Goal: Task Accomplishment & Management: Manage account settings

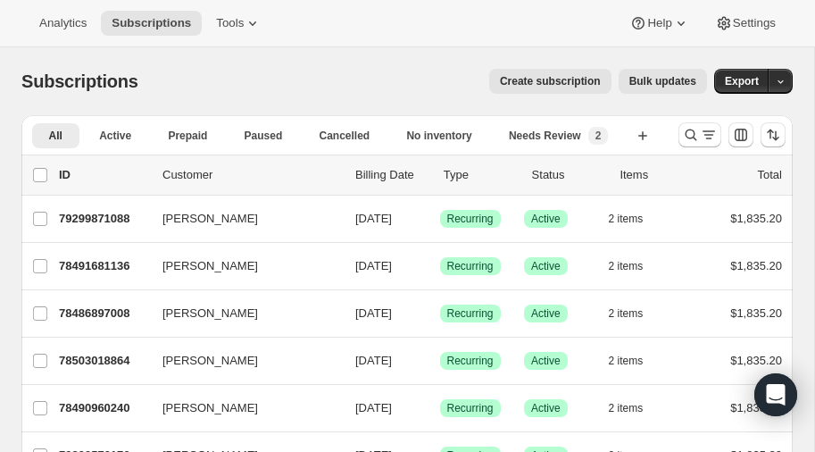
click at [694, 132] on icon "Search and filter results" at bounding box center [692, 135] width 12 height 12
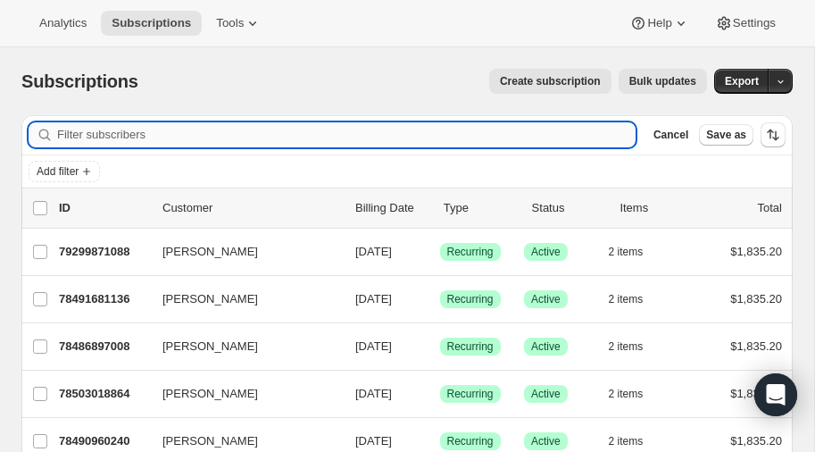
click at [139, 139] on input "Filter subscribers" at bounding box center [346, 134] width 578 height 25
type input "marks"
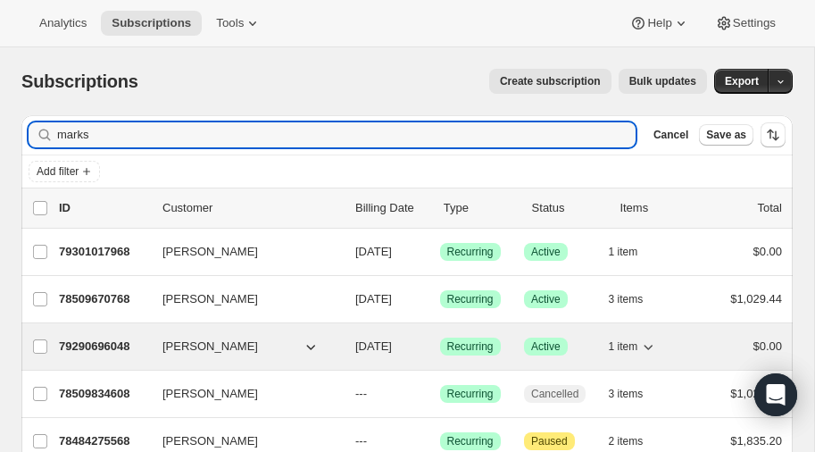
click at [101, 342] on p "79290696048" at bounding box center [103, 346] width 89 height 18
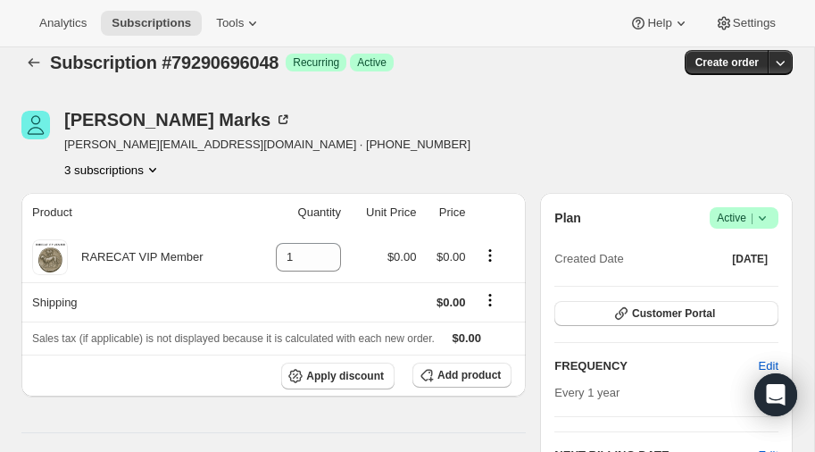
scroll to position [19, 0]
click at [156, 167] on icon "Product actions" at bounding box center [153, 170] width 18 height 18
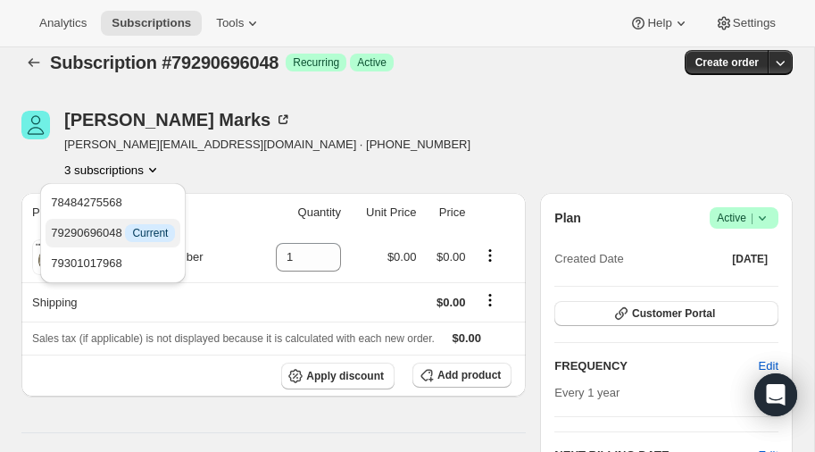
click at [94, 234] on span "79290696048 Info Current" at bounding box center [113, 232] width 124 height 13
click at [87, 266] on span "79301017968" at bounding box center [86, 262] width 71 height 13
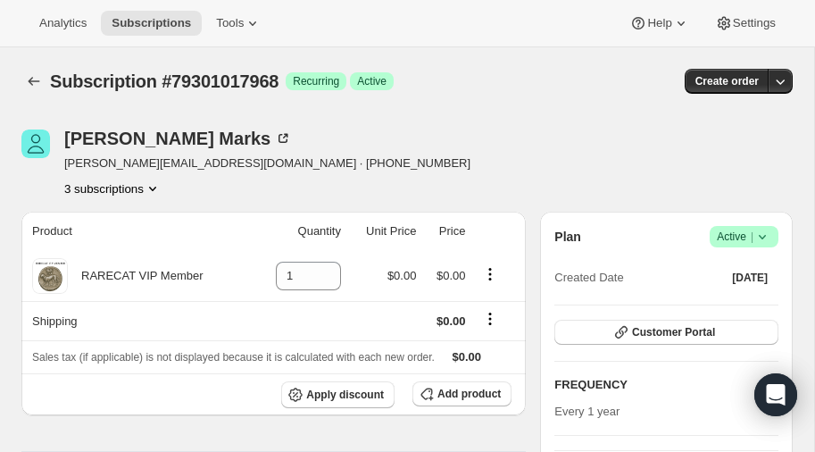
click at [153, 187] on icon "Product actions" at bounding box center [153, 188] width 18 height 18
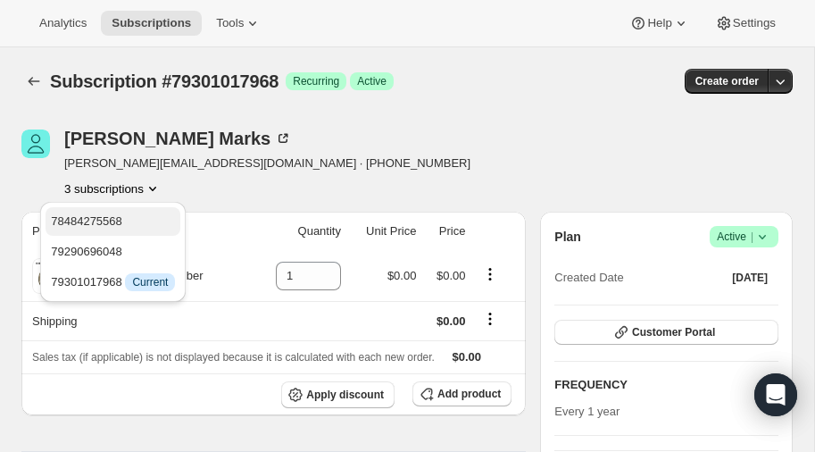
click at [111, 217] on span "78484275568" at bounding box center [86, 220] width 71 height 13
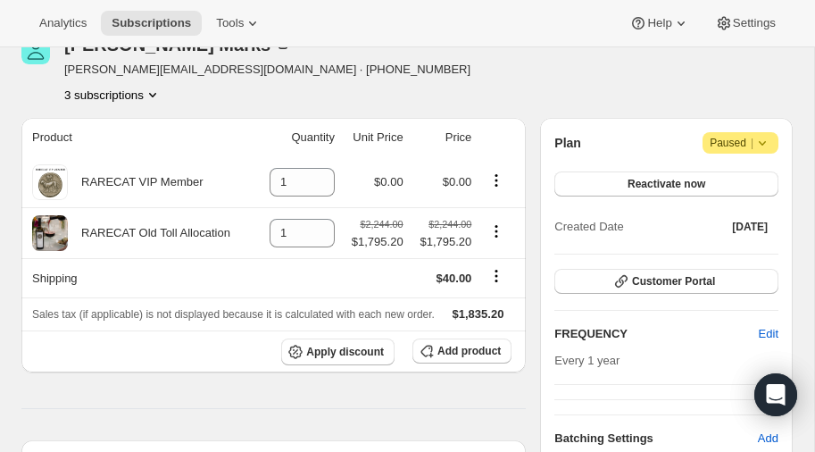
scroll to position [94, 0]
click at [159, 97] on icon "Product actions" at bounding box center [153, 95] width 18 height 18
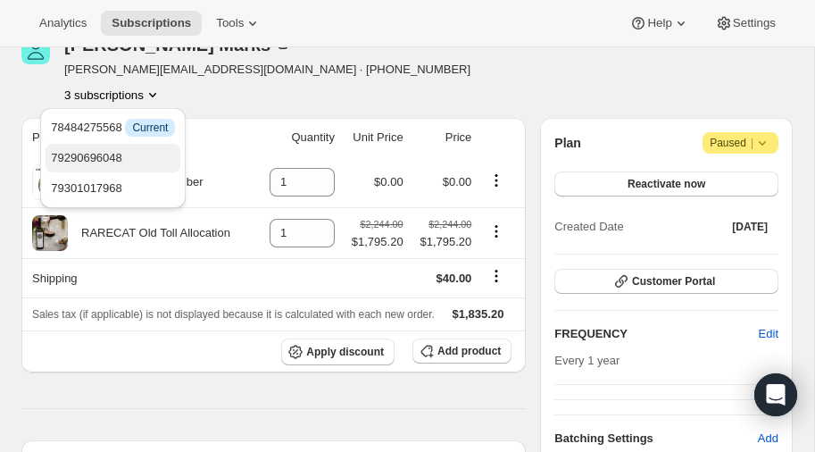
click at [114, 156] on span "79290696048" at bounding box center [86, 157] width 71 height 13
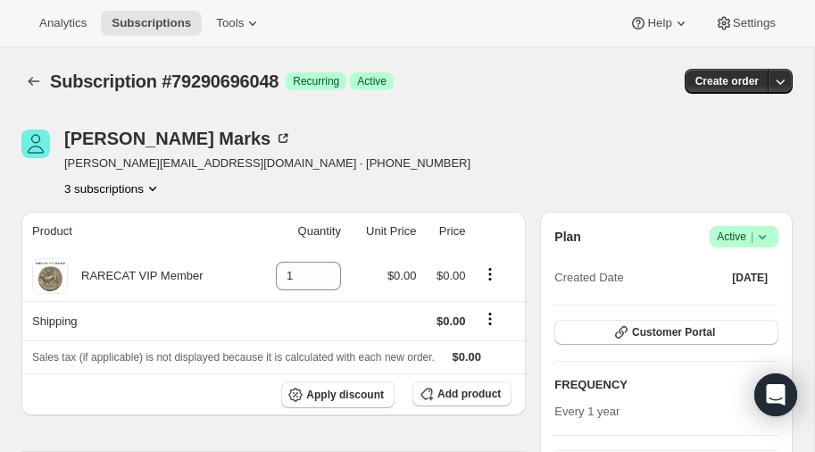
click at [154, 185] on icon "Product actions" at bounding box center [153, 188] width 18 height 18
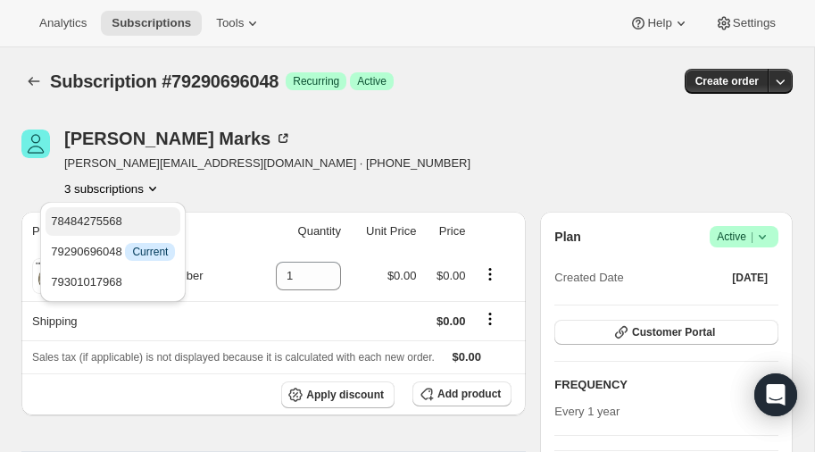
click at [96, 217] on span "78484275568" at bounding box center [86, 220] width 71 height 13
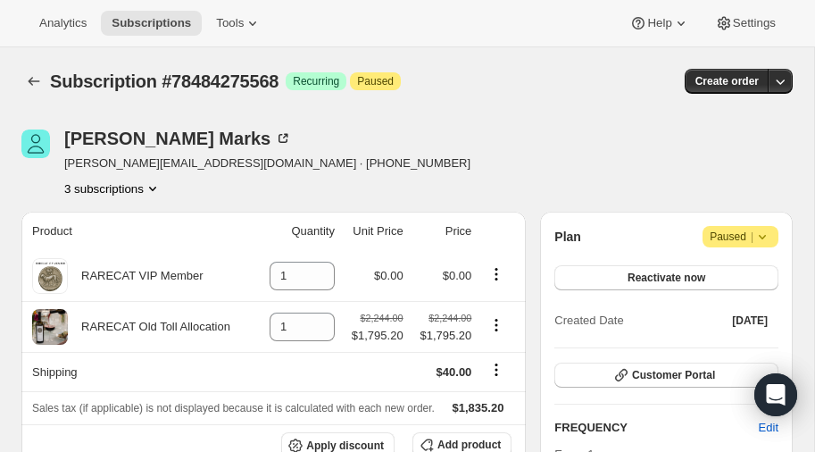
click at [159, 185] on icon "Product actions" at bounding box center [153, 188] width 18 height 18
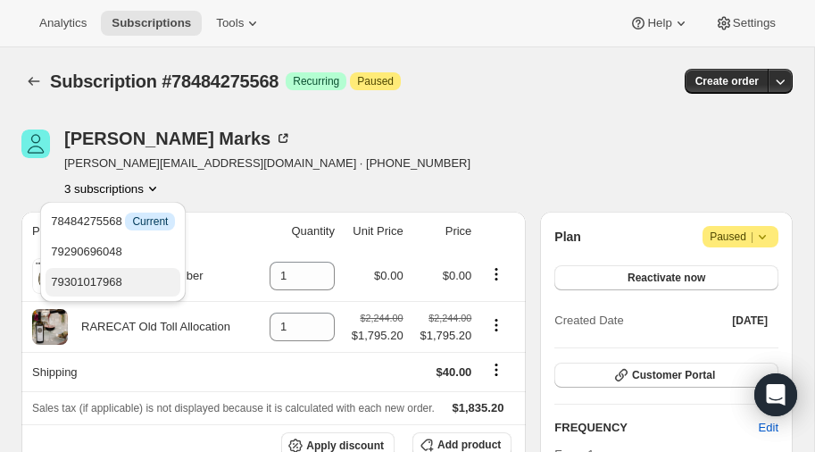
click at [111, 273] on span "79301017968" at bounding box center [113, 282] width 124 height 18
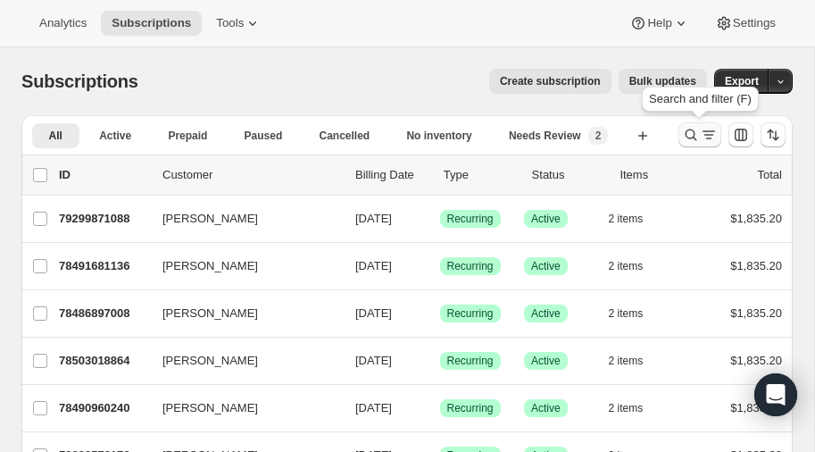
click at [688, 135] on icon "Search and filter results" at bounding box center [691, 135] width 18 height 18
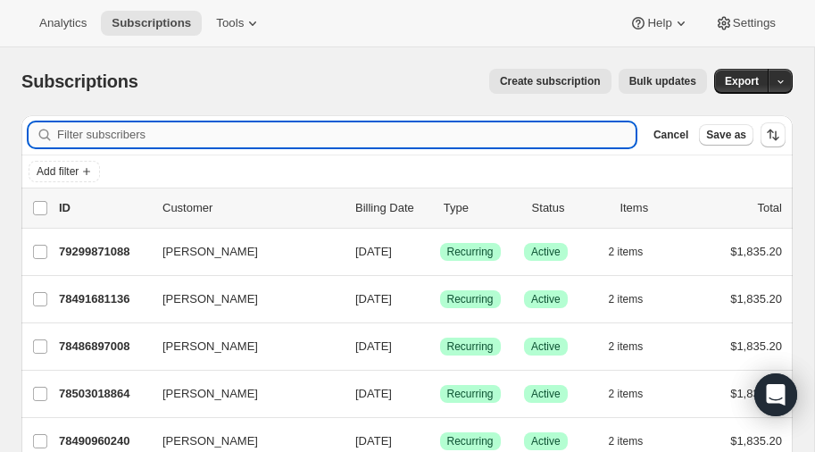
click at [133, 131] on input "Filter subscribers" at bounding box center [346, 134] width 578 height 25
type input "[PERSON_NAME]"
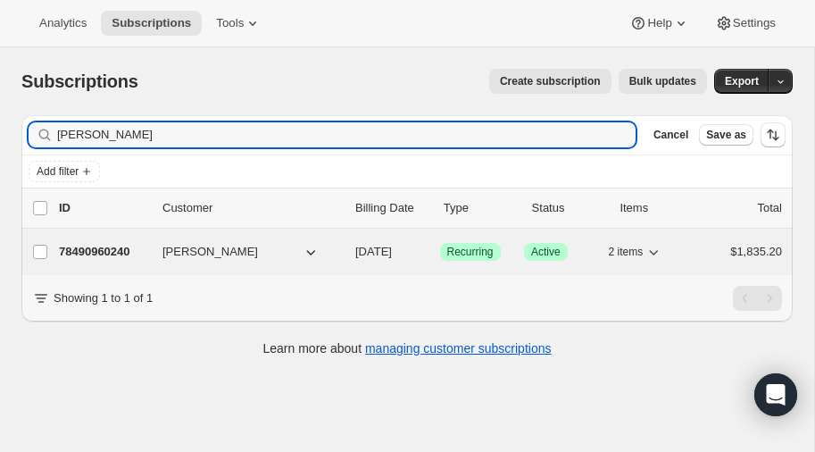
click at [110, 245] on p "78490960240" at bounding box center [103, 252] width 89 height 18
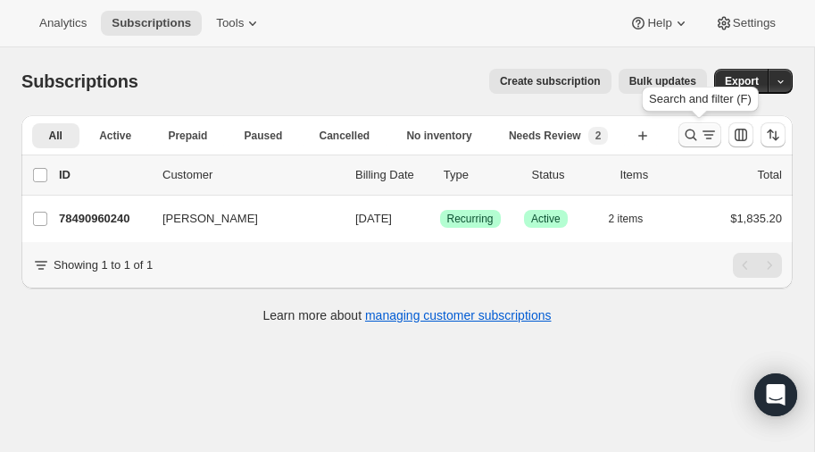
click at [693, 132] on icon "Search and filter results" at bounding box center [691, 135] width 18 height 18
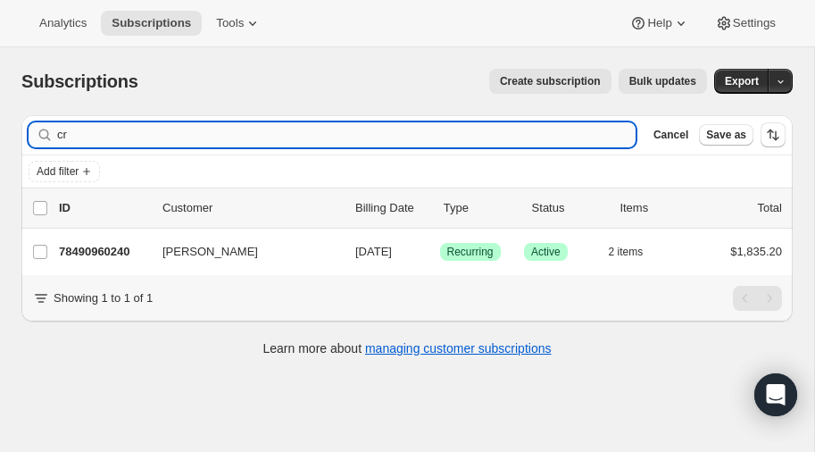
type input "c"
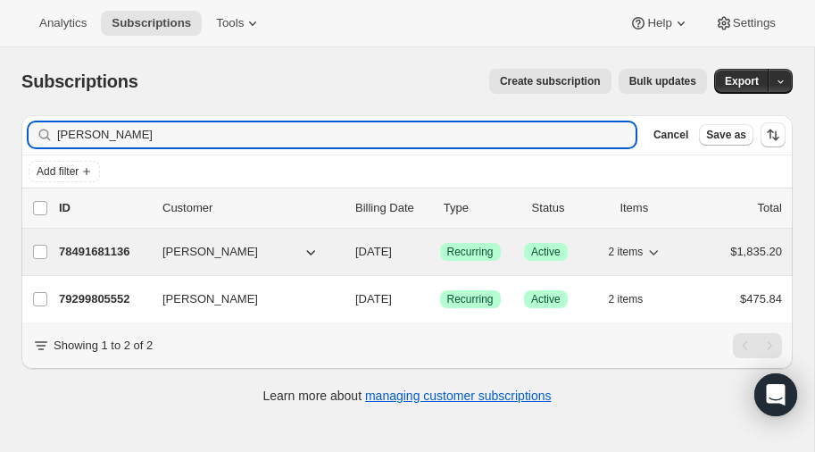
type input "[PERSON_NAME]"
click at [116, 244] on p "78491681136" at bounding box center [103, 252] width 89 height 18
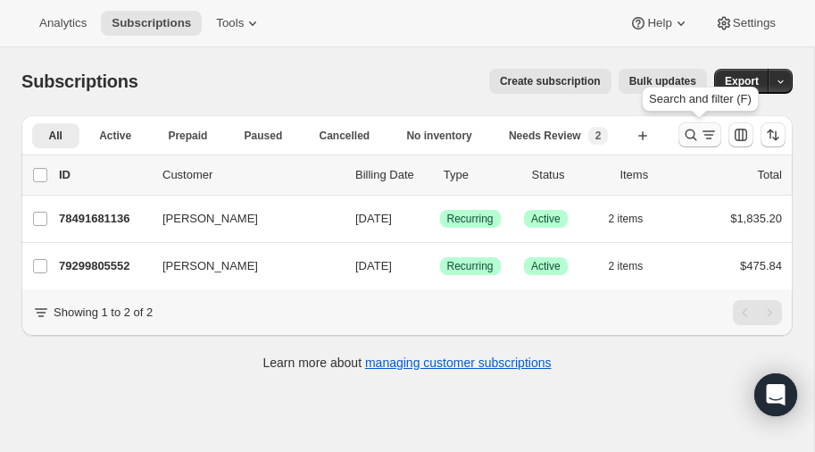
click at [693, 133] on icon "Search and filter results" at bounding box center [691, 135] width 18 height 18
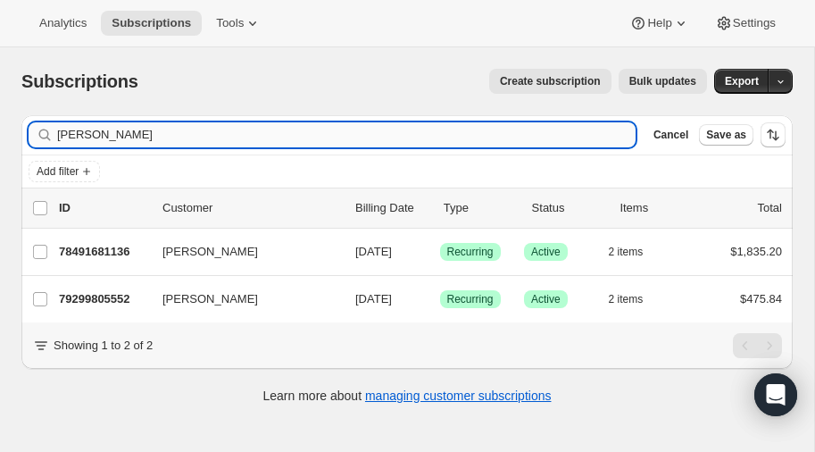
click at [130, 135] on input "[PERSON_NAME]" at bounding box center [346, 134] width 578 height 25
type input "h"
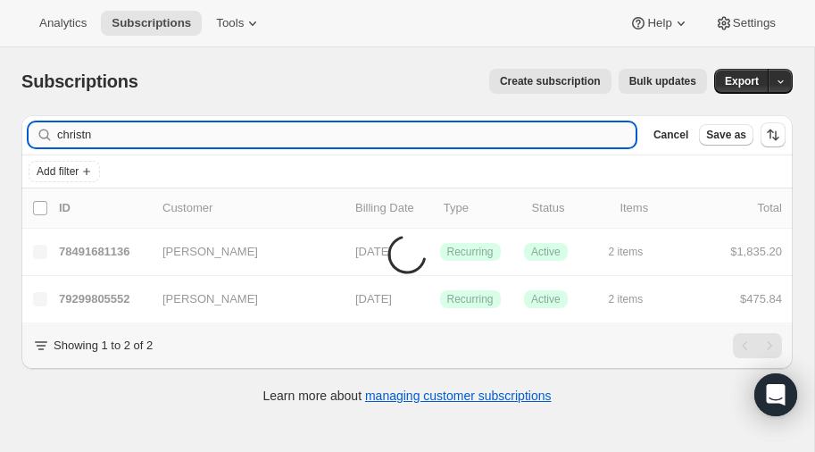
type input "[DEMOGRAPHIC_DATA]"
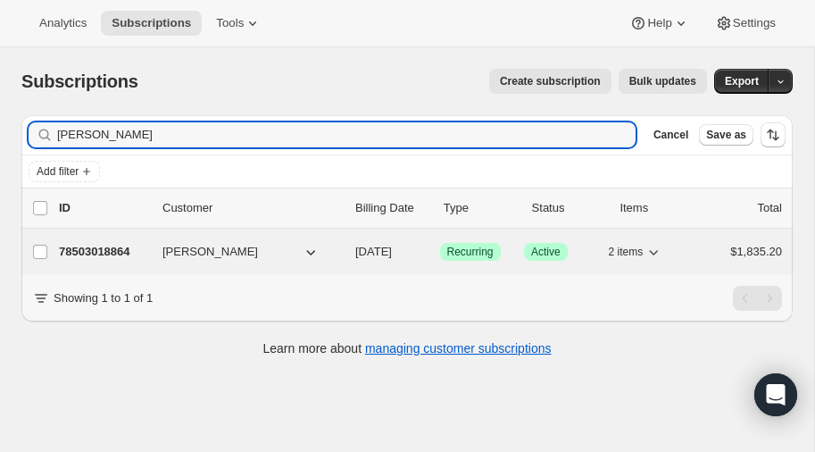
type input "[PERSON_NAME]"
click at [102, 248] on p "78503018864" at bounding box center [103, 252] width 89 height 18
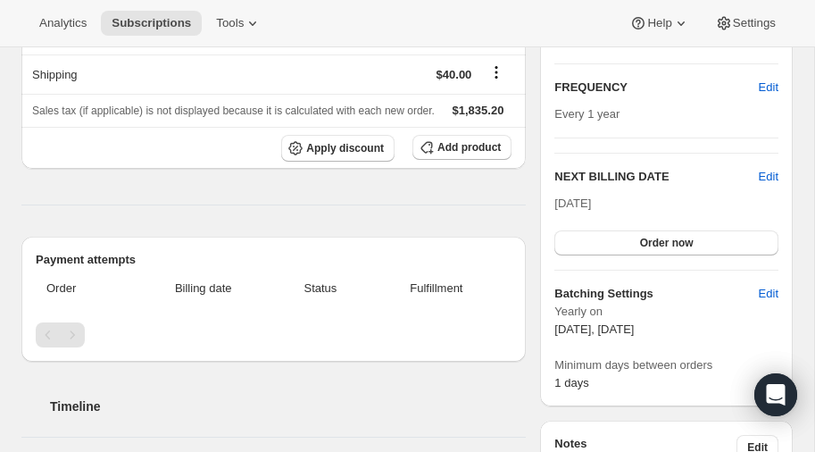
scroll to position [268, 0]
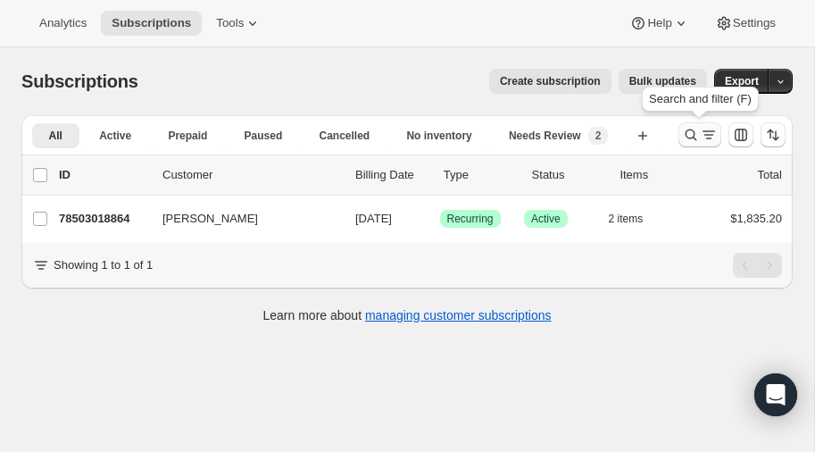
click at [690, 131] on icon "Search and filter results" at bounding box center [691, 135] width 18 height 18
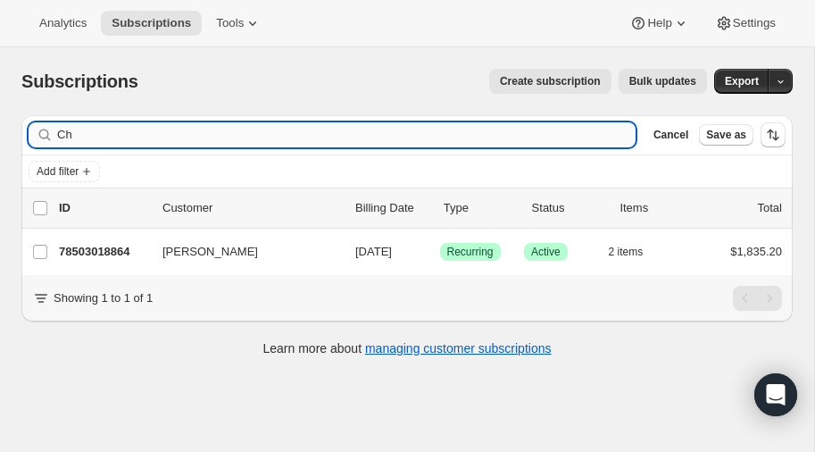
type input "C"
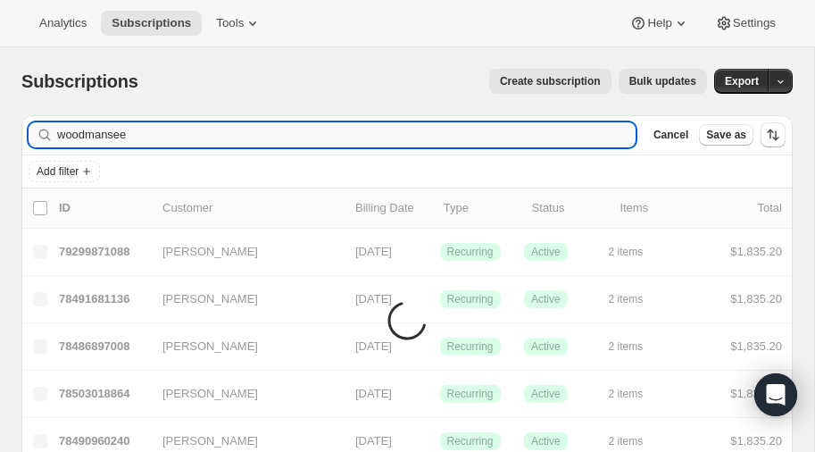
type input "woodmansee"
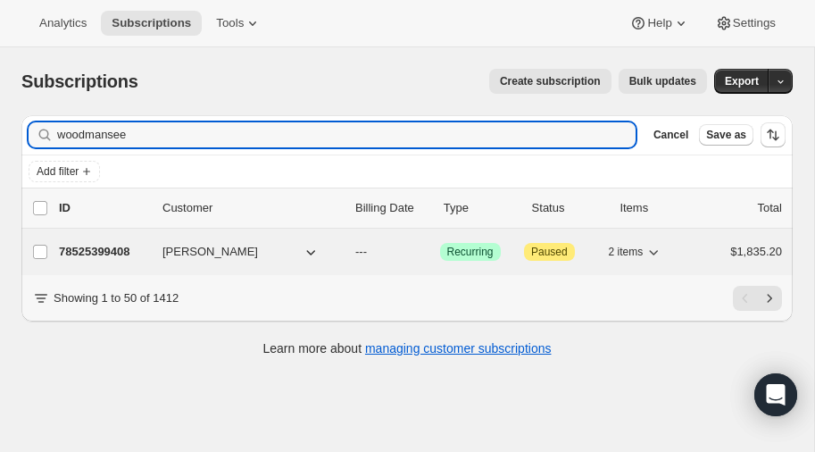
click at [107, 246] on p "78525399408" at bounding box center [103, 252] width 89 height 18
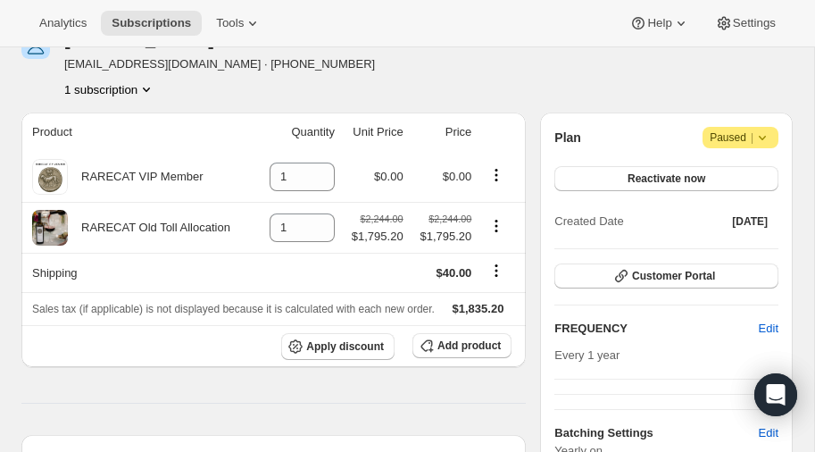
scroll to position [101, 0]
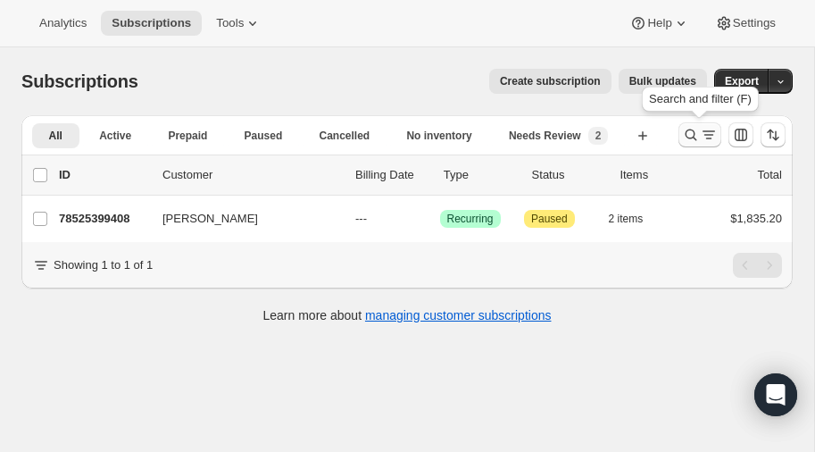
click at [693, 135] on icon "Search and filter results" at bounding box center [691, 135] width 18 height 18
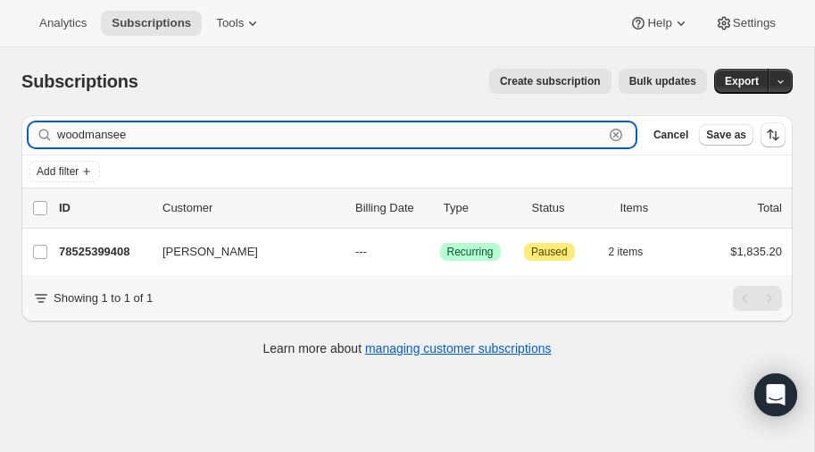
click at [178, 133] on input "woodmansee" at bounding box center [330, 134] width 546 height 25
type input "w"
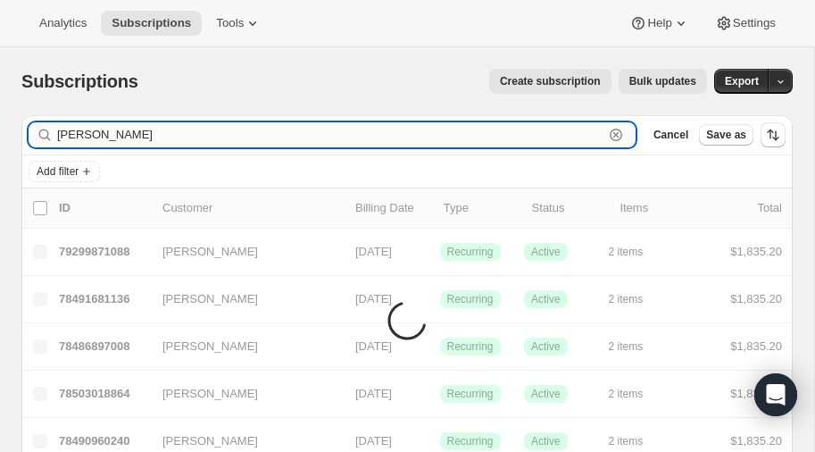
type input "[PERSON_NAME]"
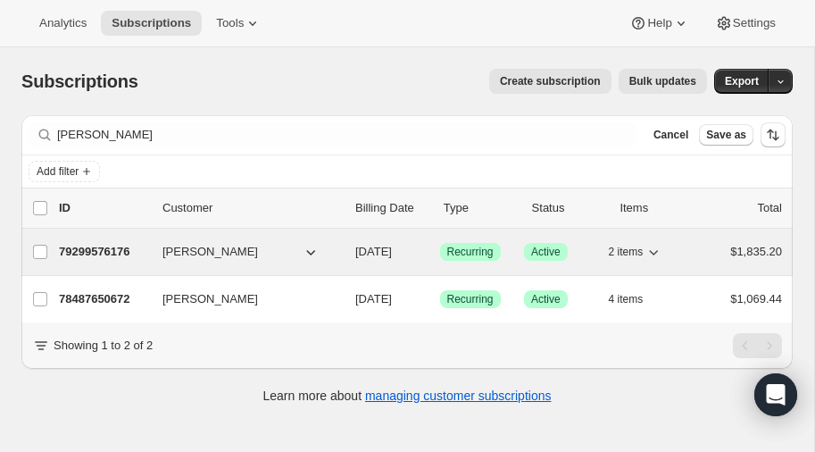
click at [86, 243] on p "79299576176" at bounding box center [103, 252] width 89 height 18
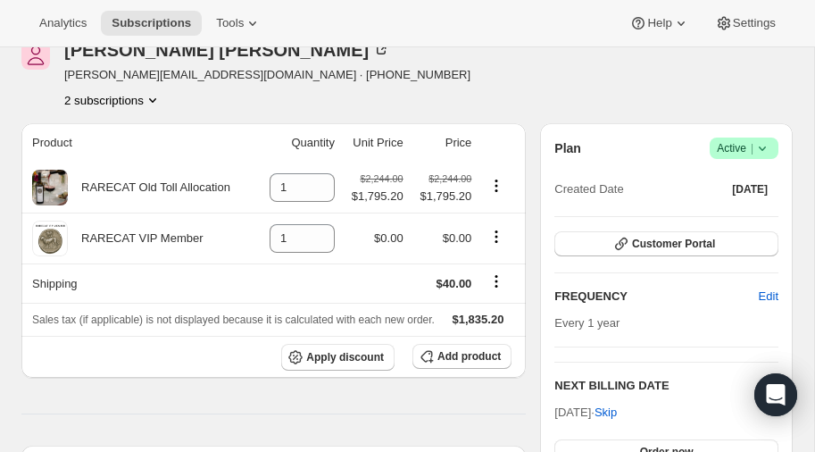
scroll to position [86, 0]
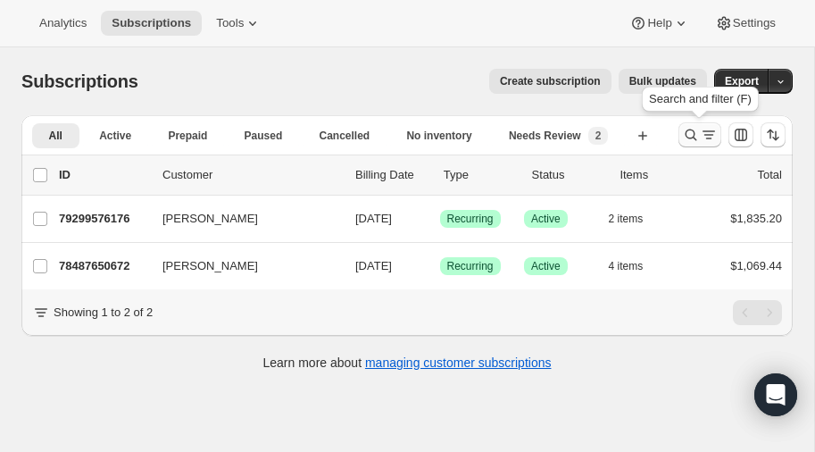
click at [693, 134] on icon "Search and filter results" at bounding box center [691, 135] width 18 height 18
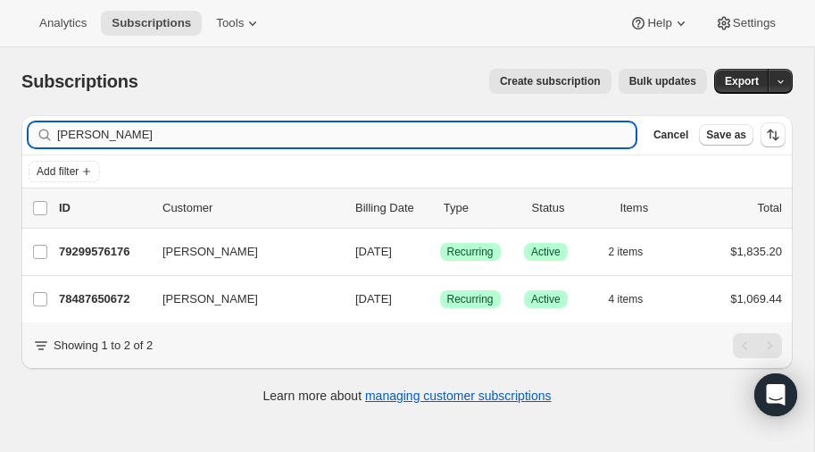
click at [177, 137] on input "[PERSON_NAME]" at bounding box center [346, 134] width 578 height 25
type input "b"
type input "eastn"
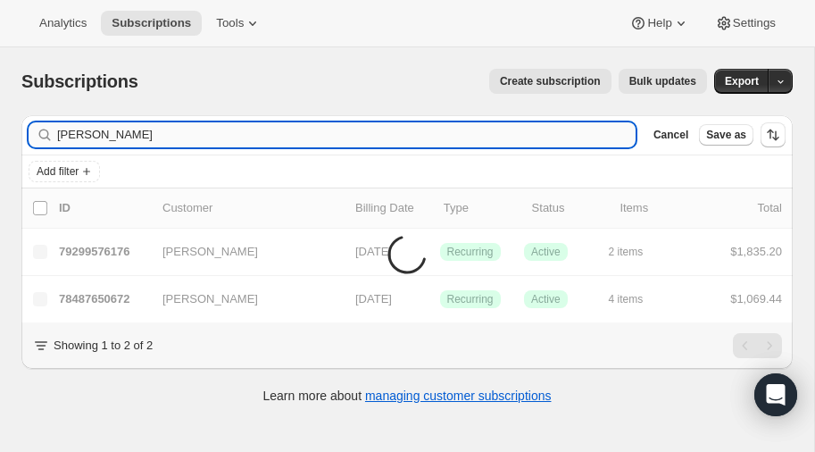
type input "[PERSON_NAME]"
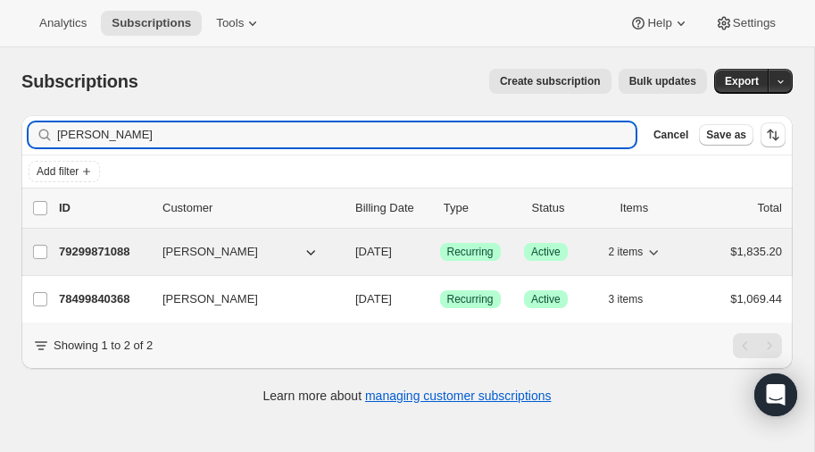
click at [98, 246] on p "79299871088" at bounding box center [103, 252] width 89 height 18
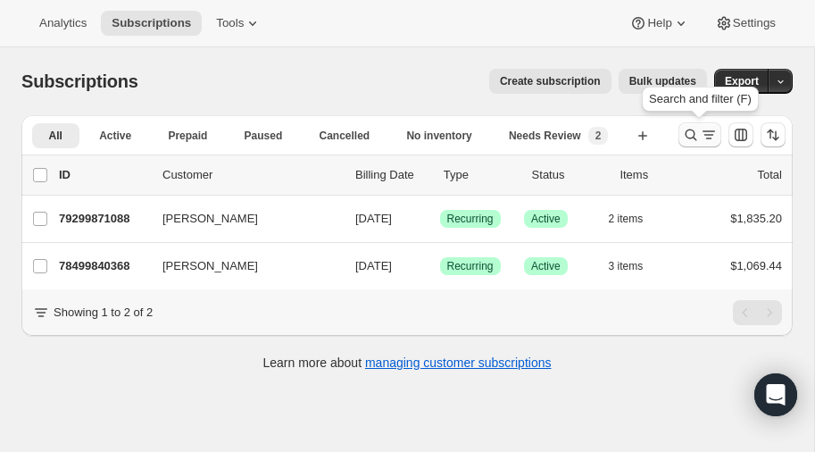
click at [690, 135] on icon "Search and filter results" at bounding box center [691, 135] width 18 height 18
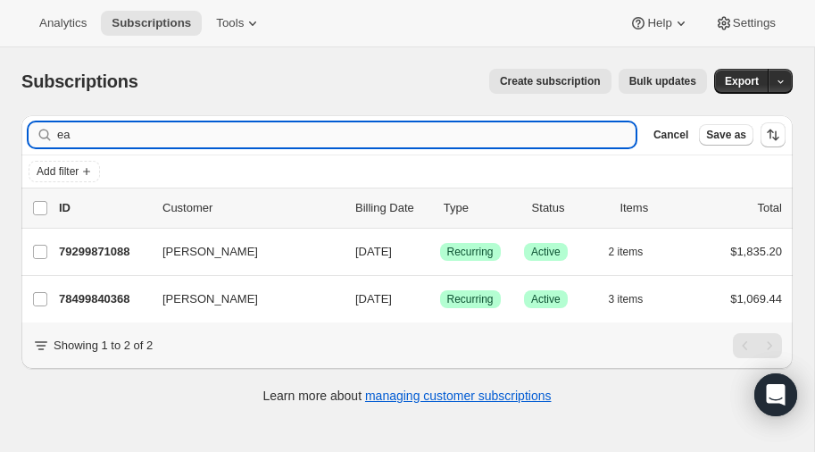
type input "e"
type input "[PERSON_NAME]"
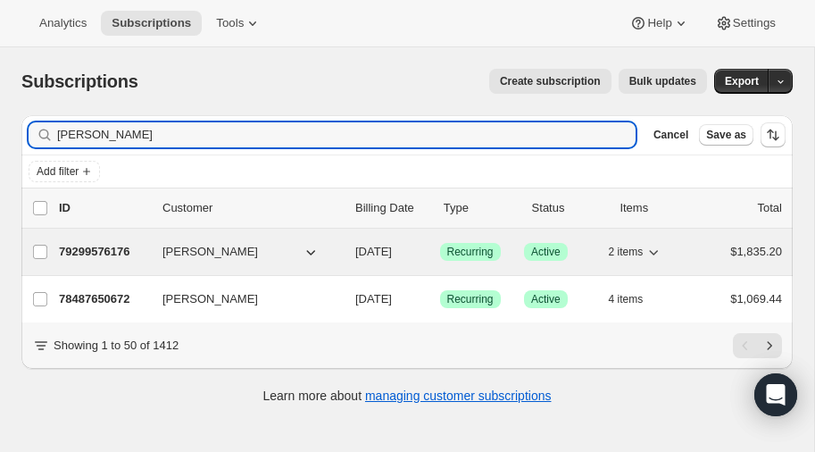
click at [109, 245] on p "79299576176" at bounding box center [103, 252] width 89 height 18
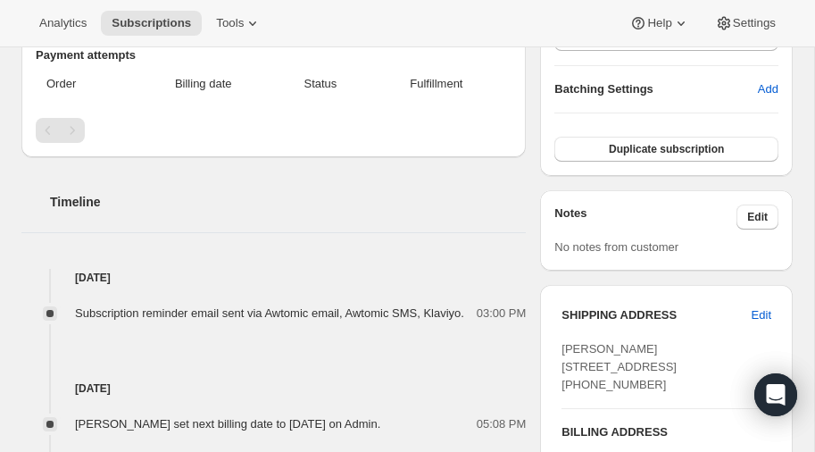
scroll to position [505, 0]
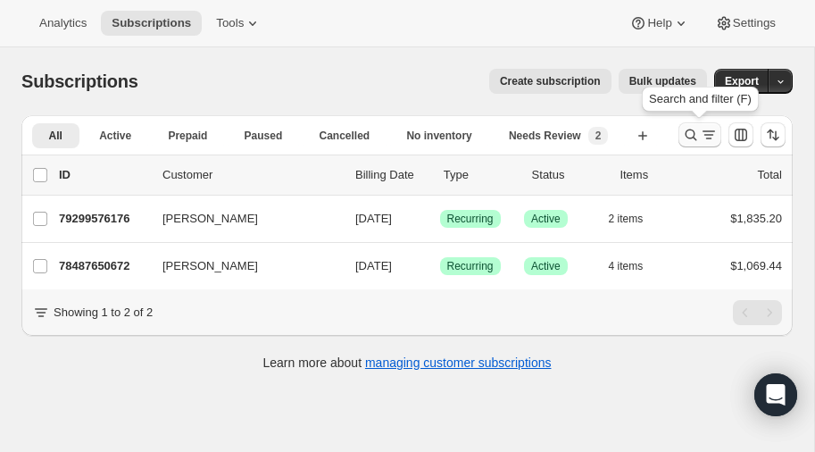
click at [692, 129] on icon "Search and filter results" at bounding box center [692, 135] width 12 height 12
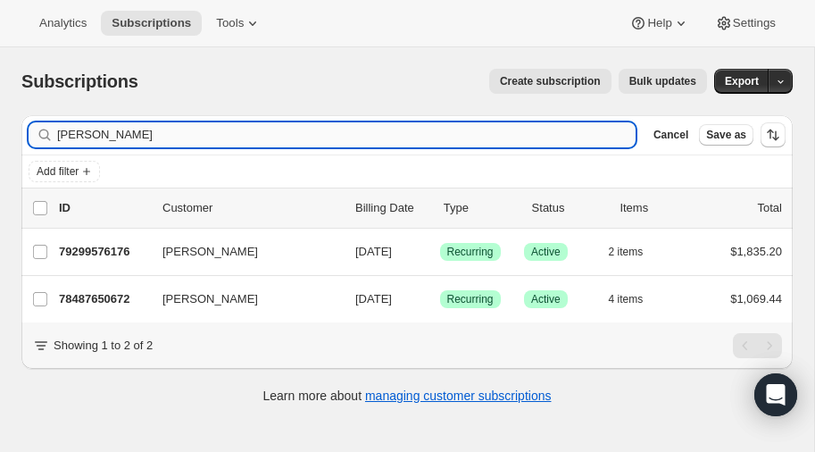
click at [179, 136] on input "[PERSON_NAME]" at bounding box center [346, 134] width 578 height 25
type input "b"
type input "[PERSON_NAME]"
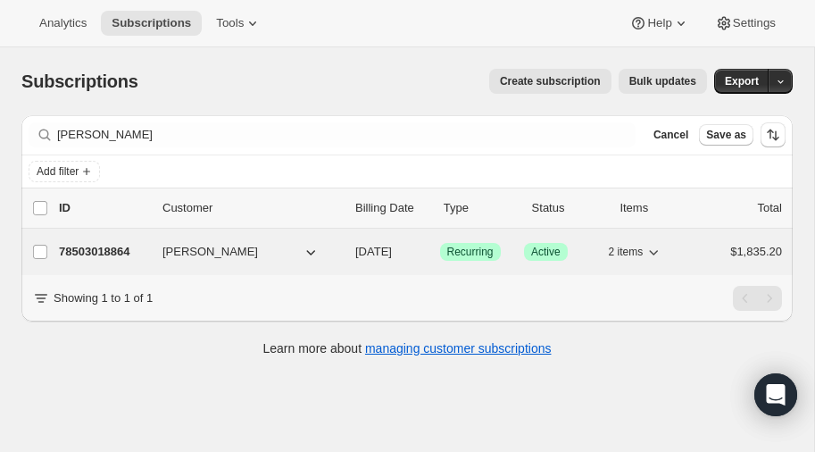
click at [96, 245] on p "78503018864" at bounding box center [103, 252] width 89 height 18
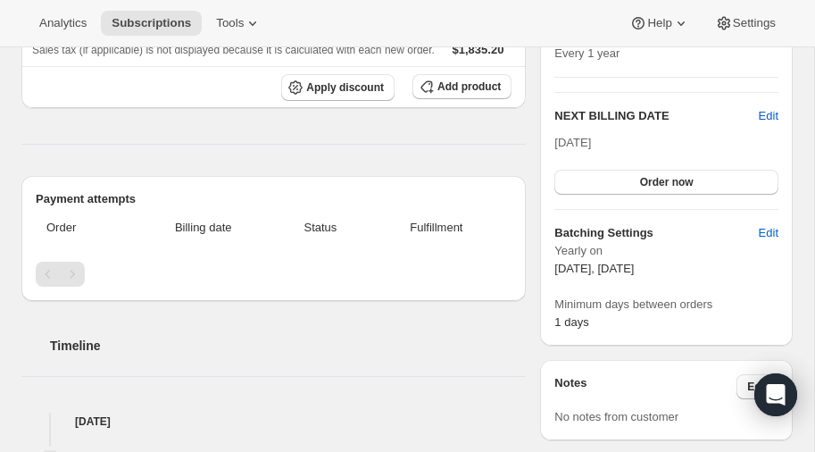
scroll to position [357, 0]
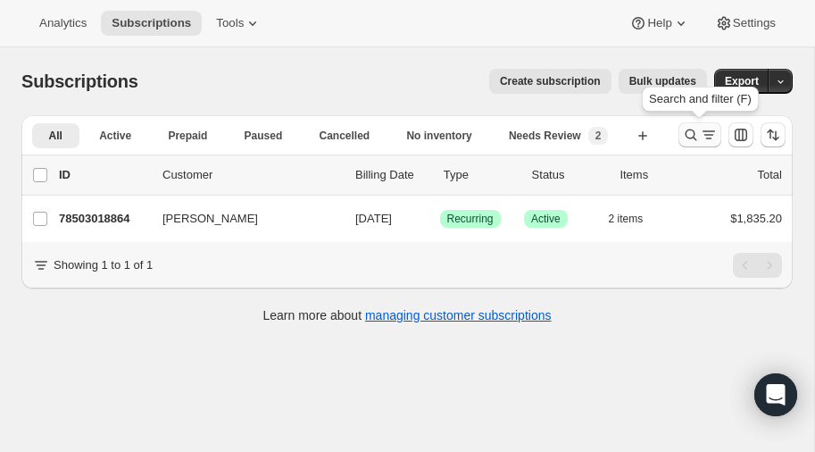
click at [693, 136] on icon "Search and filter results" at bounding box center [691, 135] width 18 height 18
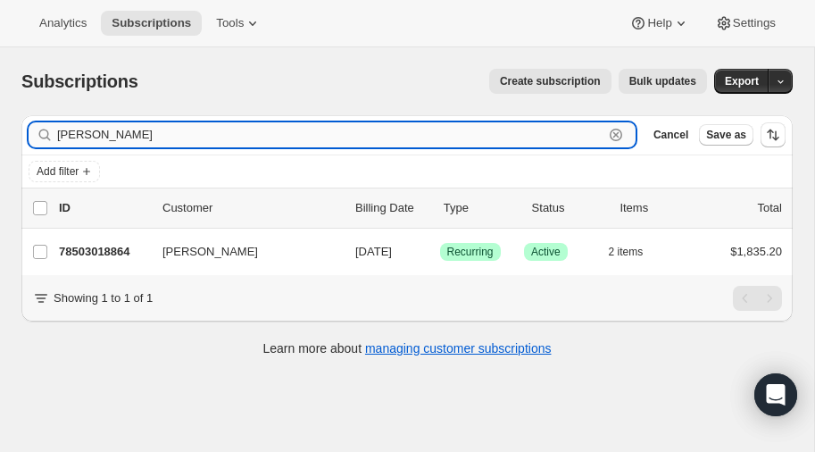
click at [177, 137] on input "[PERSON_NAME]" at bounding box center [330, 134] width 546 height 25
type input "C"
type input "[PERSON_NAME]"
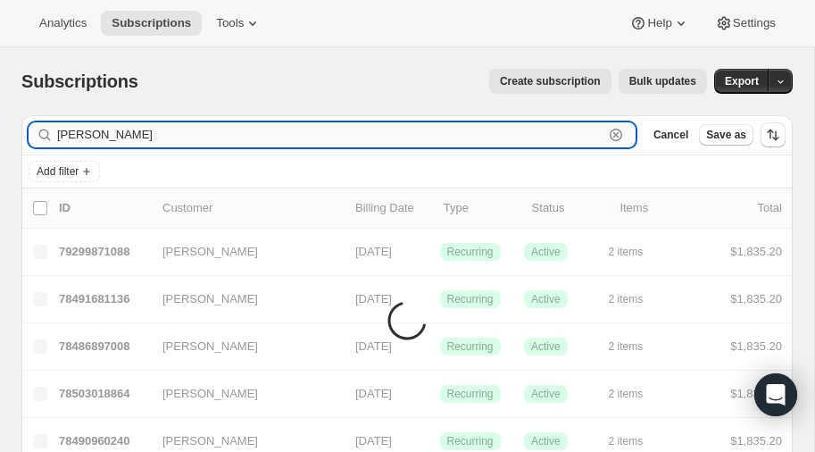
type input "[PERSON_NAME]"
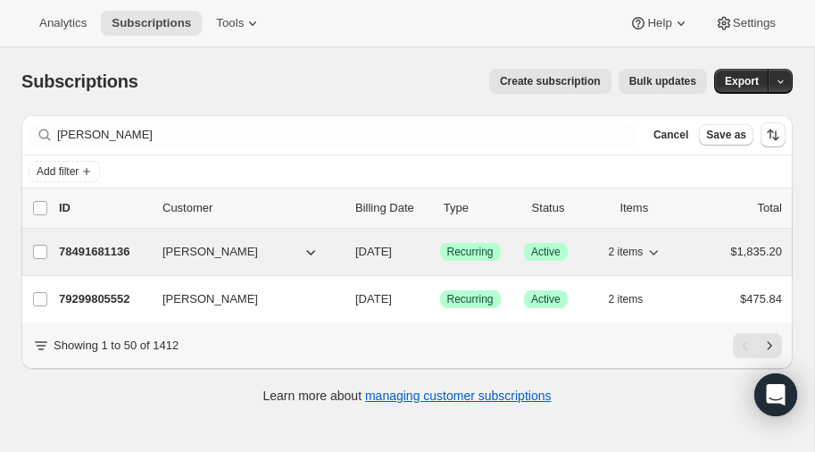
click at [87, 245] on p "78491681136" at bounding box center [103, 252] width 89 height 18
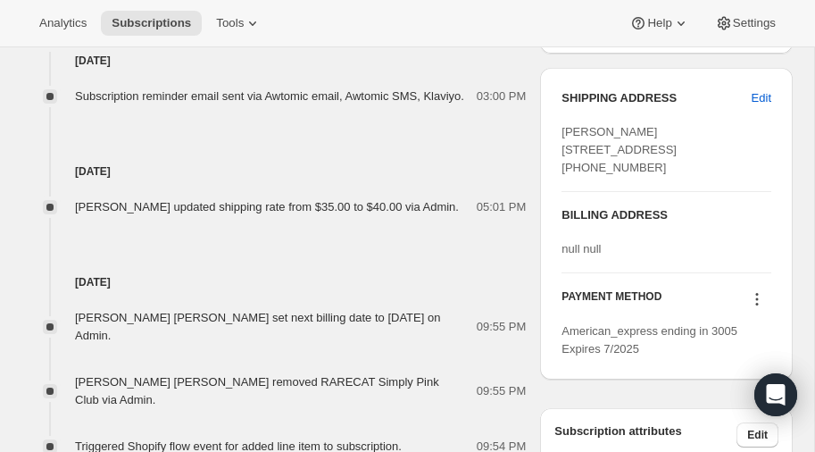
scroll to position [727, 0]
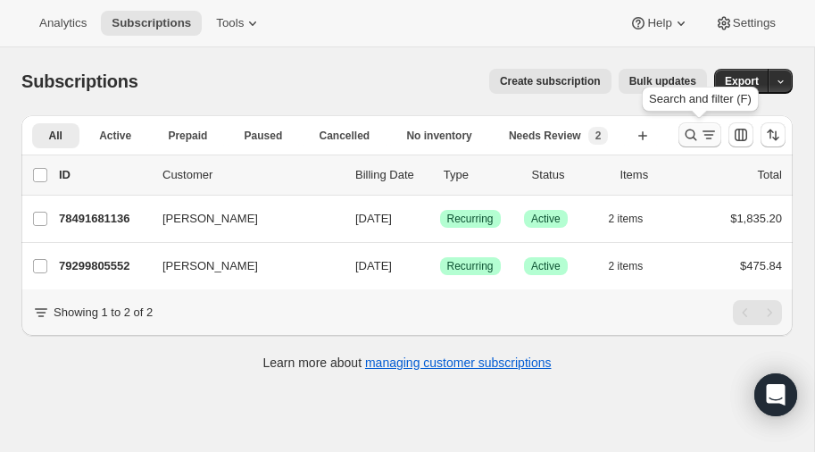
click at [693, 129] on icon "Search and filter results" at bounding box center [691, 135] width 18 height 18
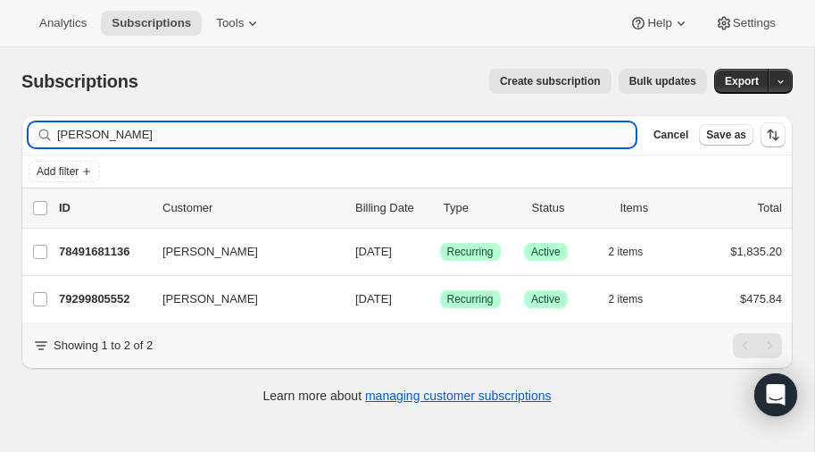
click at [238, 142] on input "[PERSON_NAME]" at bounding box center [346, 134] width 578 height 25
type input "A"
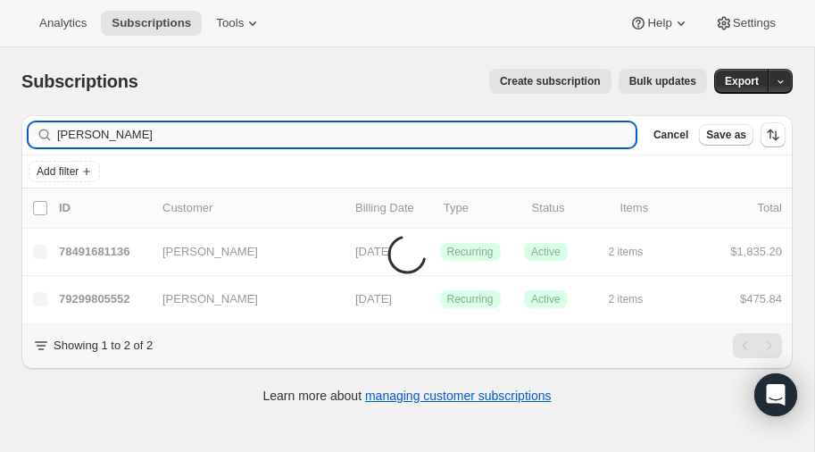
type input "[PERSON_NAME]"
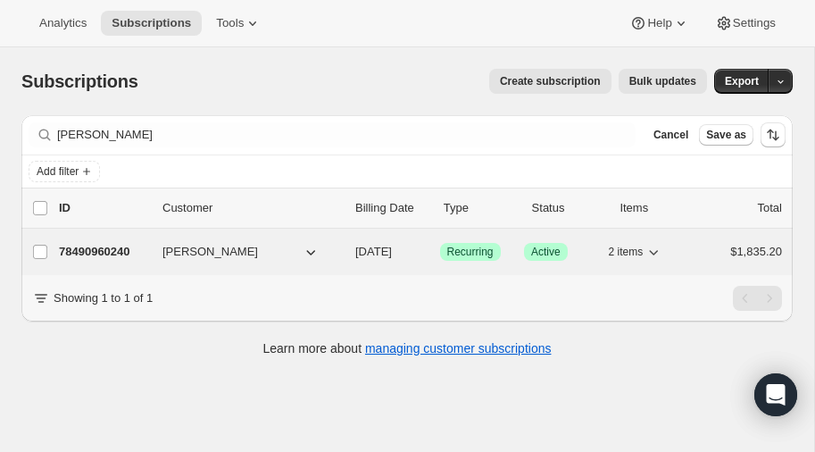
click at [107, 245] on p "78490960240" at bounding box center [103, 252] width 89 height 18
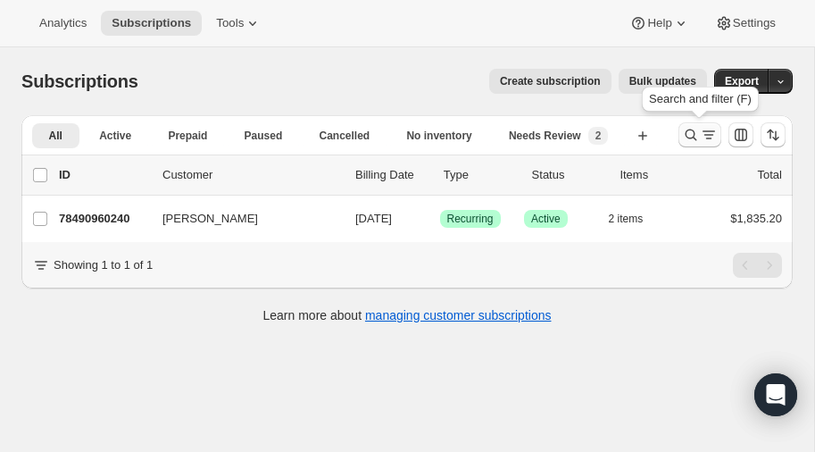
click at [693, 133] on icon "Search and filter results" at bounding box center [691, 135] width 18 height 18
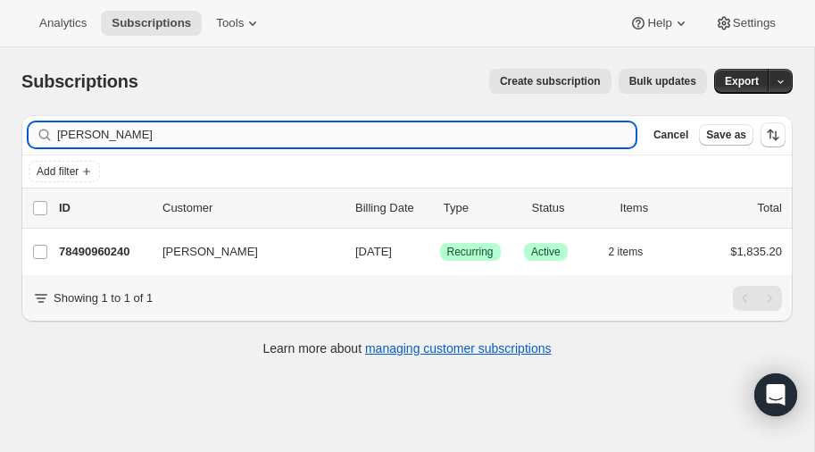
click at [300, 140] on input "[PERSON_NAME]" at bounding box center [346, 134] width 578 height 25
type input "c"
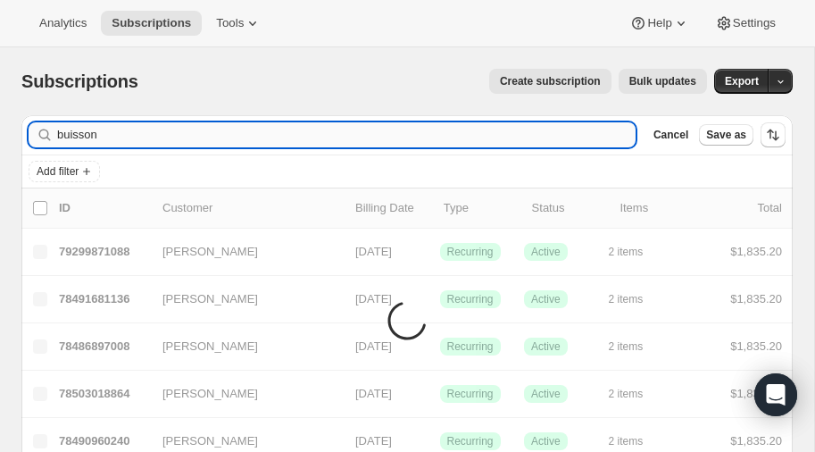
type input "buisson"
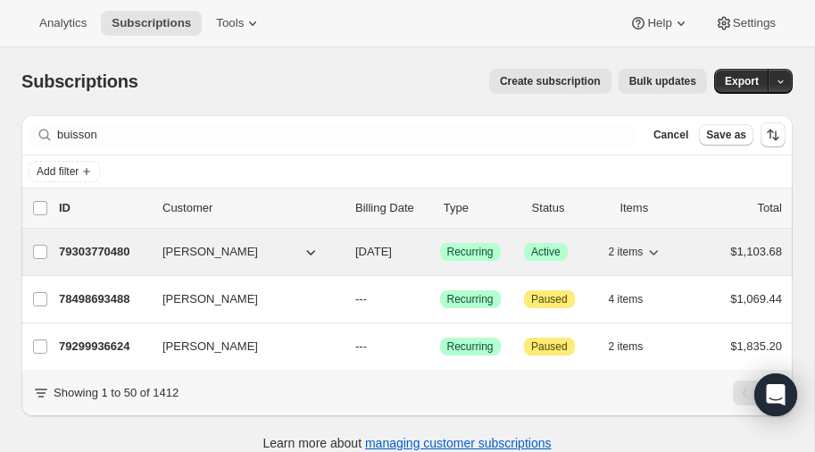
click at [90, 248] on p "79303770480" at bounding box center [103, 252] width 89 height 18
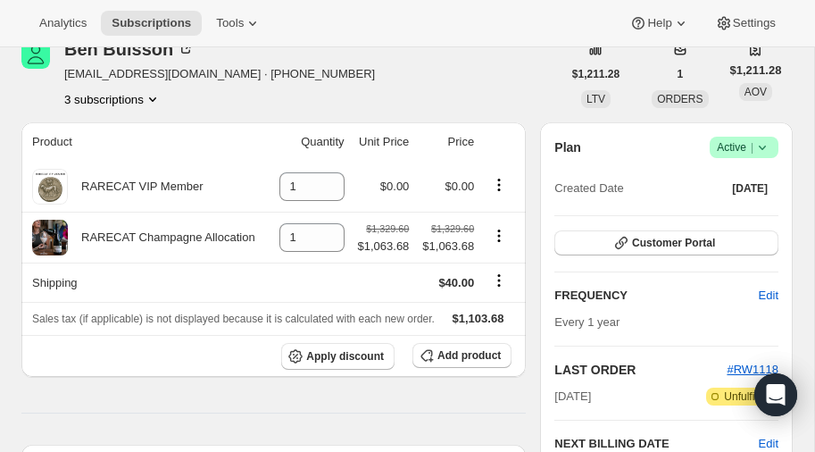
scroll to position [71, 0]
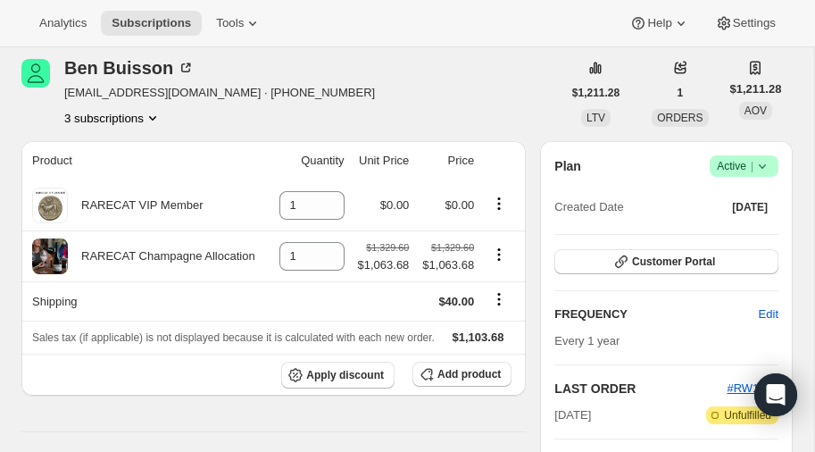
click at [153, 113] on icon "Product actions" at bounding box center [153, 118] width 18 height 18
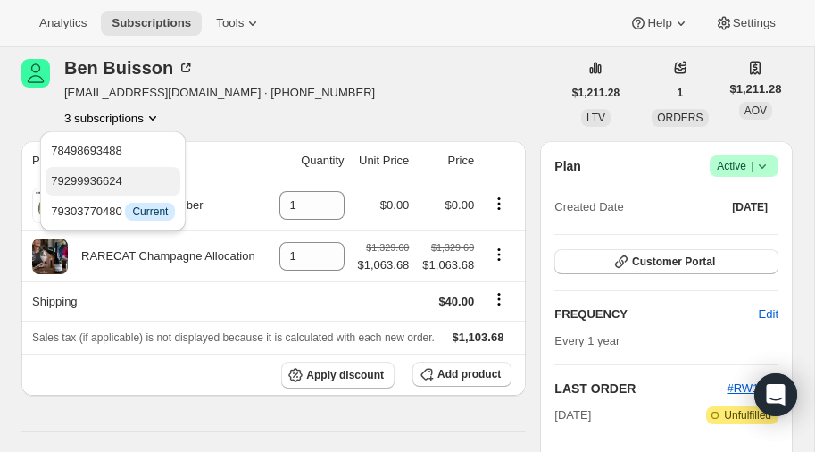
click at [116, 175] on span "79299936624" at bounding box center [86, 180] width 71 height 13
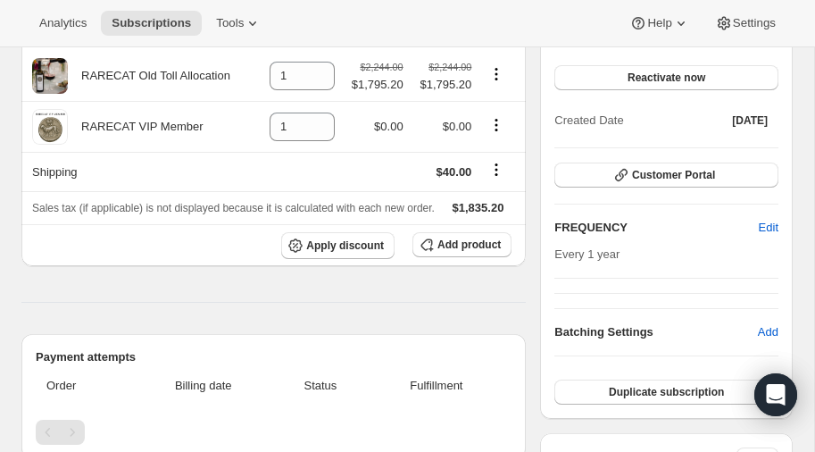
scroll to position [4, 0]
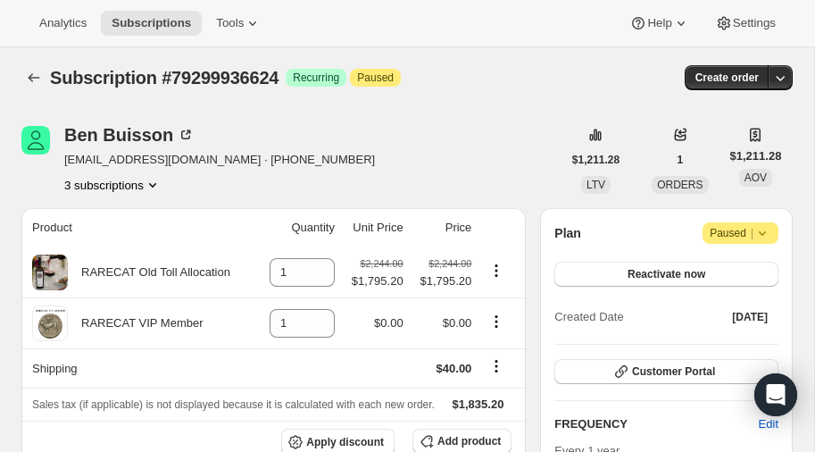
click at [156, 183] on icon "Product actions" at bounding box center [152, 185] width 7 height 4
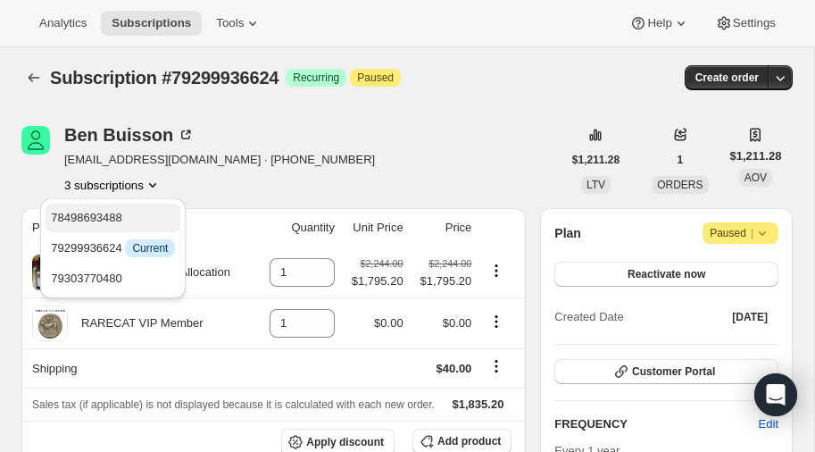
click at [120, 209] on span "78498693488" at bounding box center [113, 218] width 124 height 18
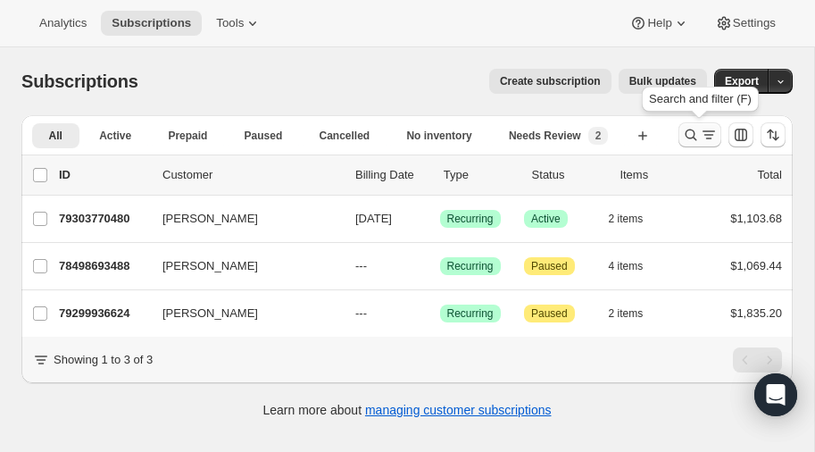
click at [690, 135] on icon "Search and filter results" at bounding box center [691, 135] width 18 height 18
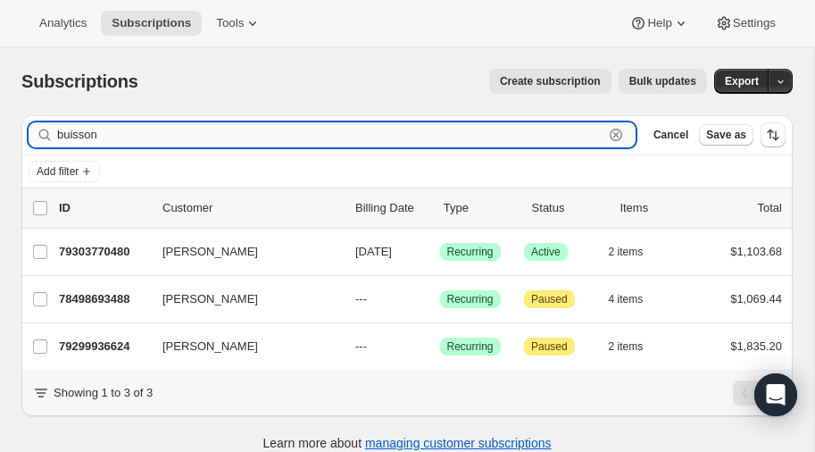
click at [215, 133] on input "buisson" at bounding box center [330, 134] width 546 height 25
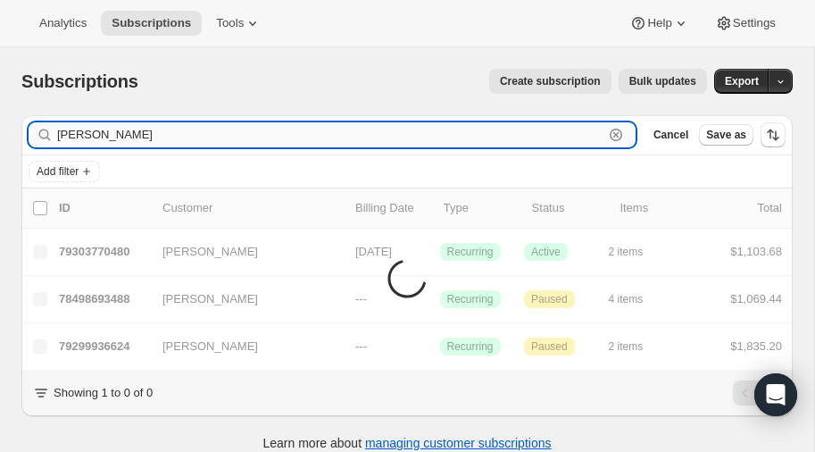
type input "[PERSON_NAME]"
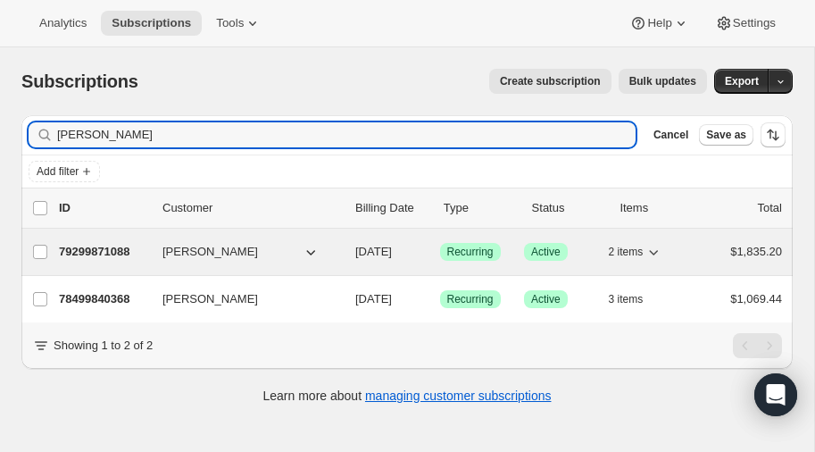
click at [95, 249] on p "79299871088" at bounding box center [103, 252] width 89 height 18
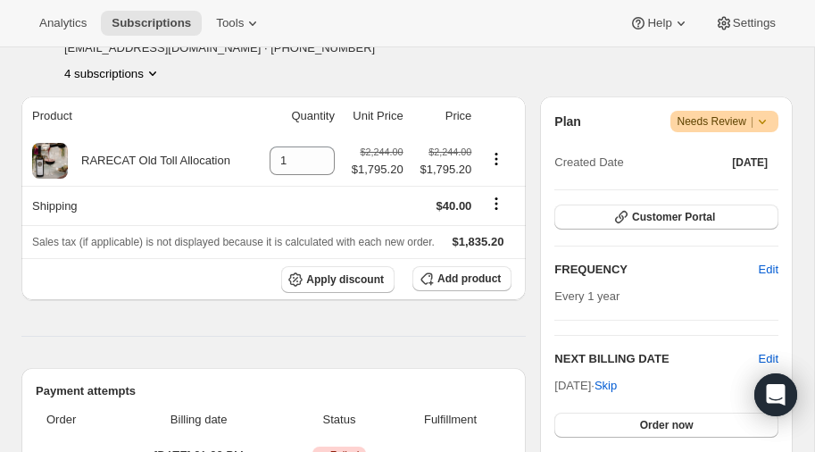
scroll to position [273, 0]
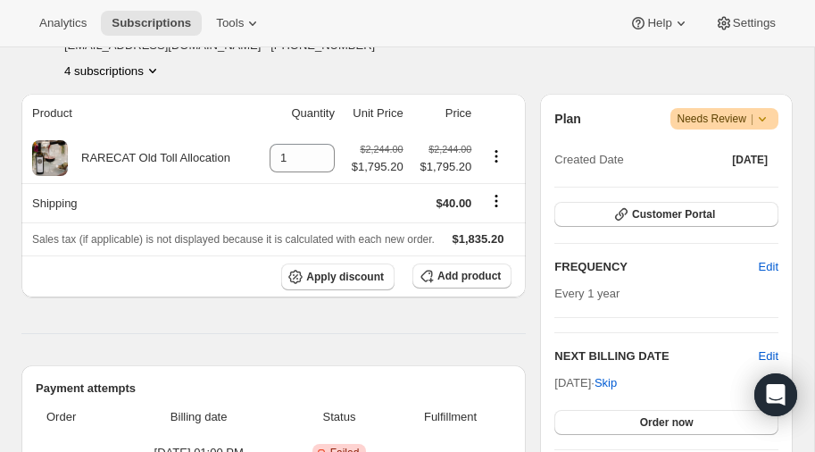
click at [763, 117] on icon at bounding box center [762, 119] width 18 height 18
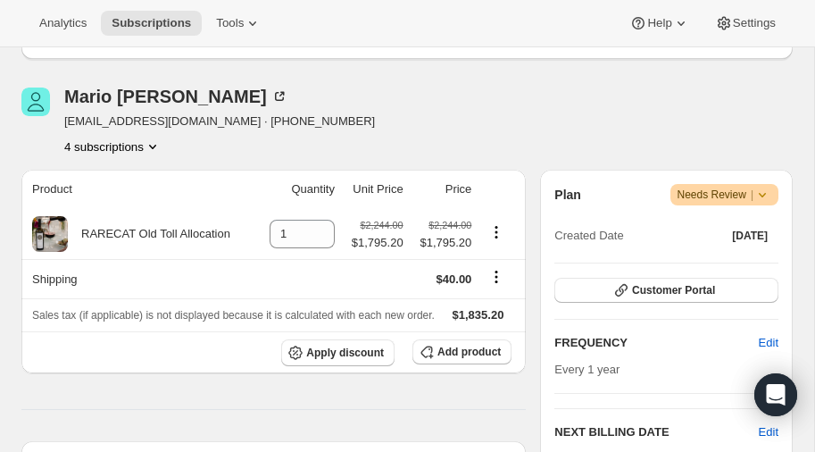
scroll to position [195, 0]
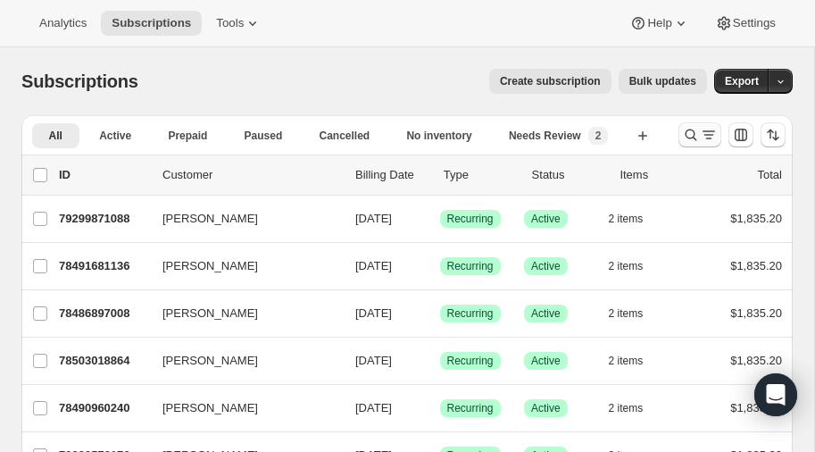
click at [690, 132] on icon "Search and filter results" at bounding box center [691, 135] width 18 height 18
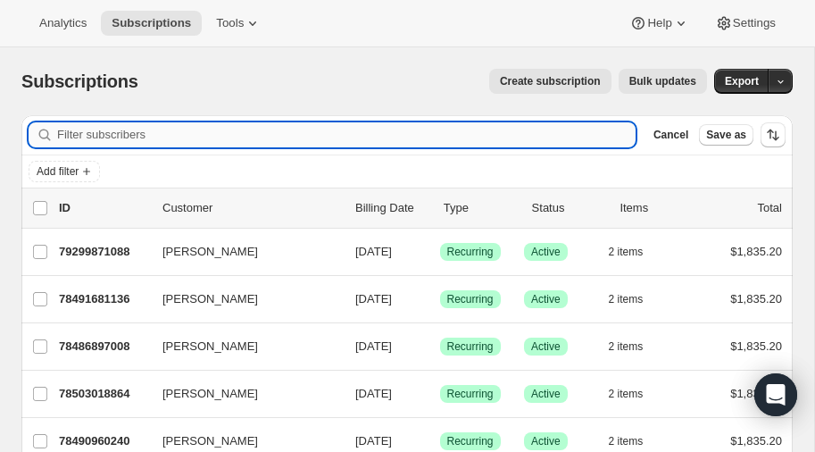
click at [142, 136] on input "Filter subscribers" at bounding box center [346, 134] width 578 height 25
type input "wilcox"
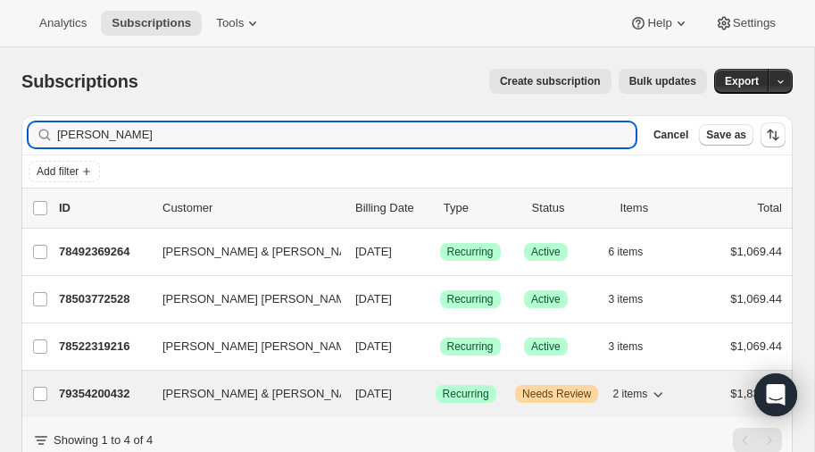
click at [99, 386] on p "79354200432" at bounding box center [103, 394] width 89 height 18
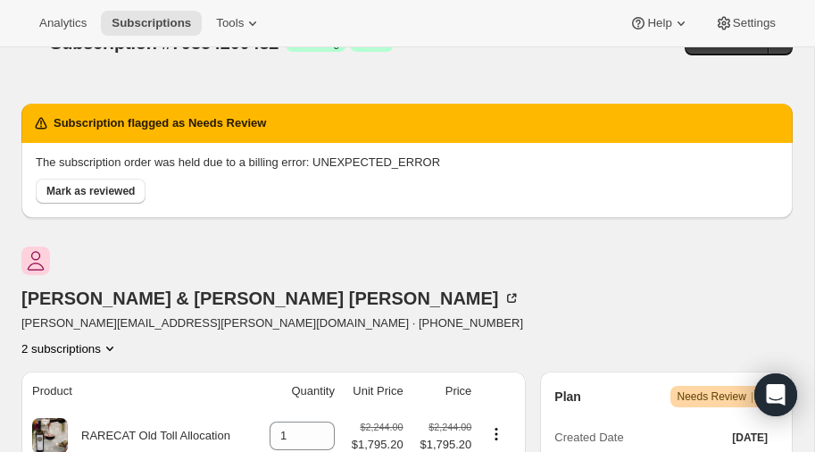
scroll to position [32, 0]
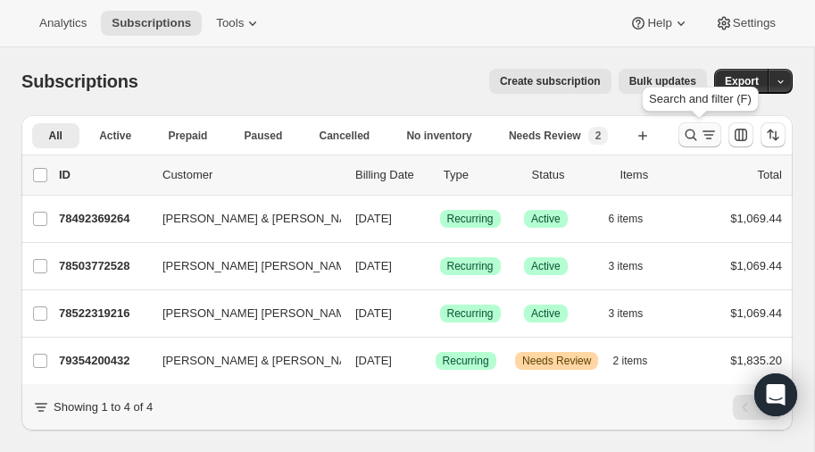
click at [692, 136] on icon "Search and filter results" at bounding box center [691, 135] width 18 height 18
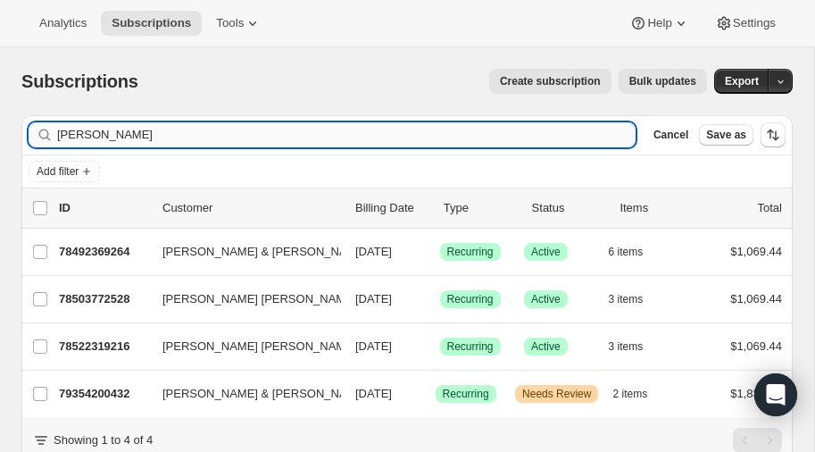
click at [196, 139] on input "wilcox" at bounding box center [346, 134] width 578 height 25
type input "w"
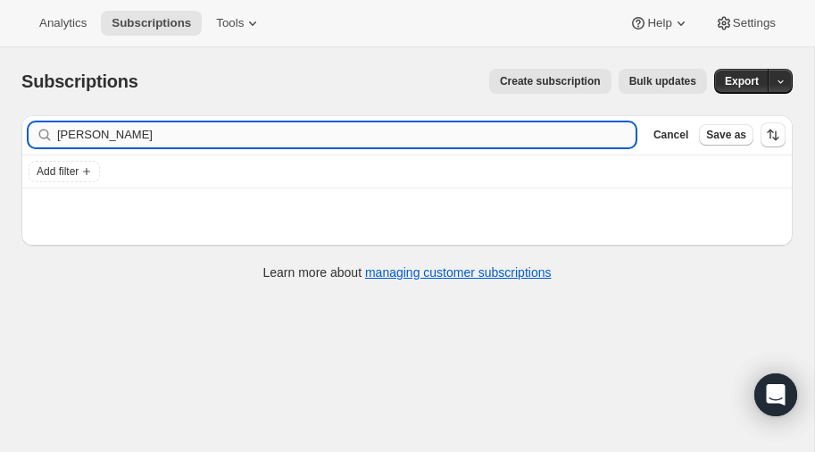
type input "[PERSON_NAME]"
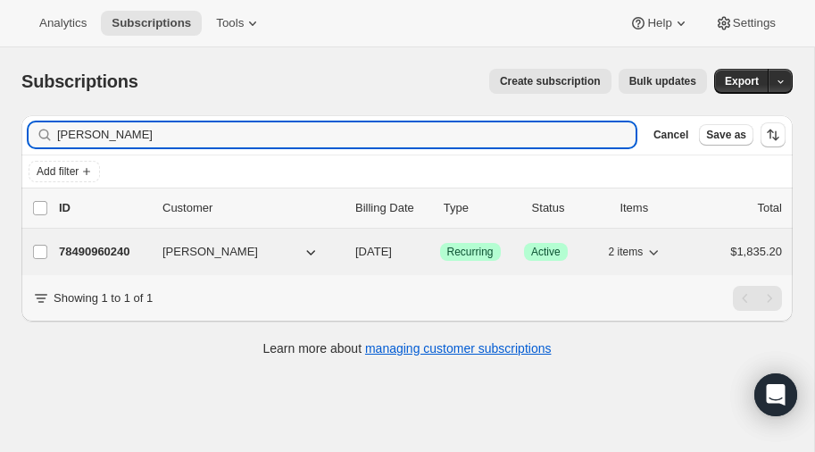
click at [112, 248] on p "78490960240" at bounding box center [103, 252] width 89 height 18
